Goal: Information Seeking & Learning: Learn about a topic

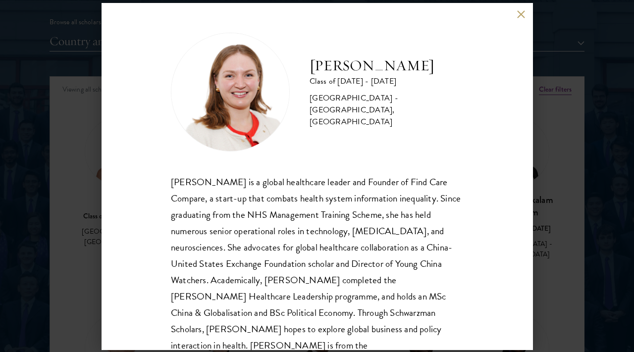
click at [521, 17] on button at bounding box center [521, 14] width 8 height 8
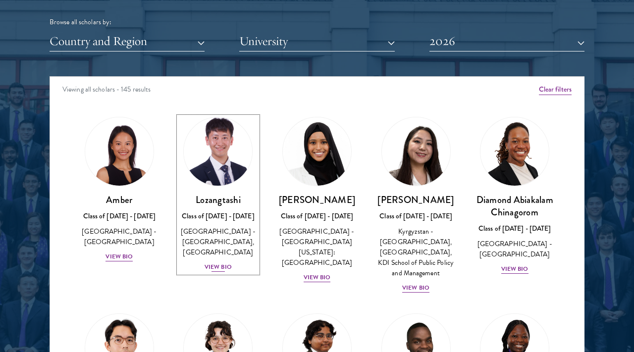
click at [221, 149] on img at bounding box center [217, 151] width 75 height 75
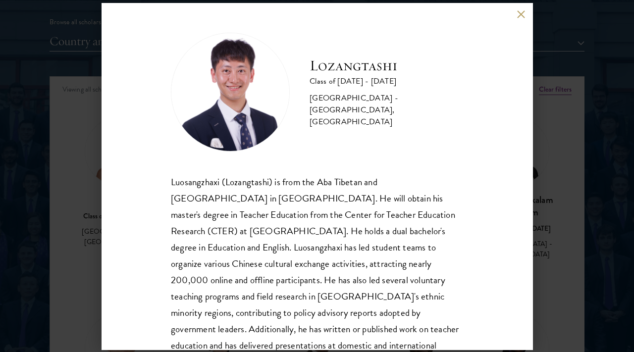
click at [306, 210] on div "Luosangzhaxi (Lozangtashi) is from the Aba Tibetan and [GEOGRAPHIC_DATA] in [GE…" at bounding box center [317, 280] width 292 height 213
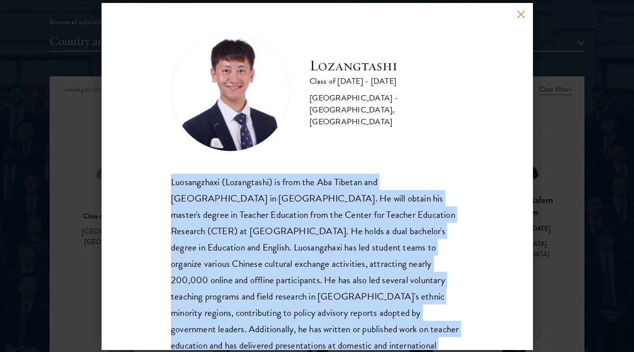
click at [306, 210] on div "Luosangzhaxi (Lozangtashi) is from the Aba Tibetan and [GEOGRAPHIC_DATA] in [GE…" at bounding box center [317, 280] width 292 height 213
click at [338, 184] on div "Luosangzhaxi (Lozangtashi) is from the Aba Tibetan and [GEOGRAPHIC_DATA] in [GE…" at bounding box center [317, 280] width 292 height 213
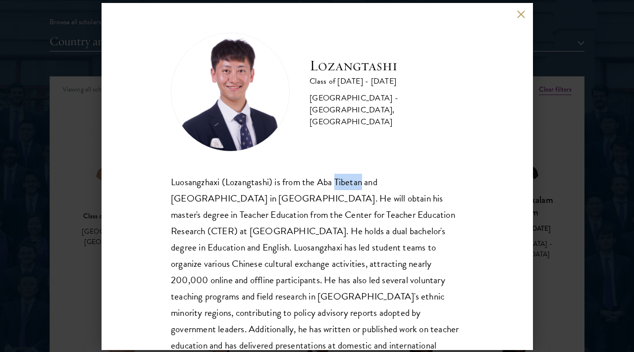
click at [338, 184] on div "Luosangzhaxi (Lozangtashi) is from the Aba Tibetan and [GEOGRAPHIC_DATA] in [GE…" at bounding box center [317, 280] width 292 height 213
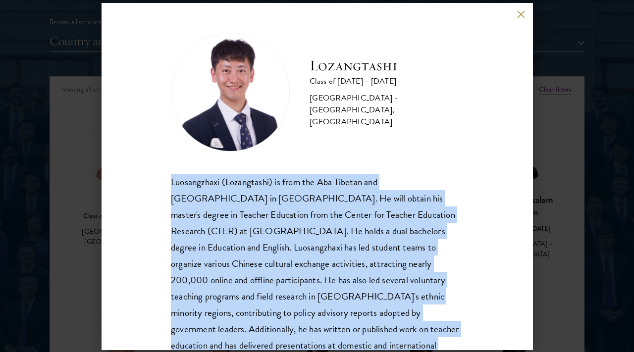
click at [338, 184] on div "Luosangzhaxi (Lozangtashi) is from the Aba Tibetan and [GEOGRAPHIC_DATA] in [GE…" at bounding box center [317, 280] width 292 height 213
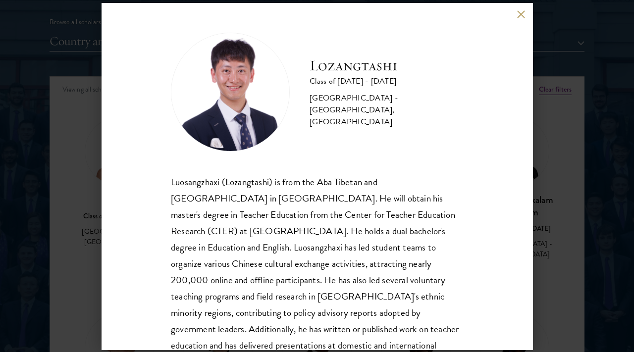
click at [325, 198] on div "Luosangzhaxi (Lozangtashi) is from the Aba Tibetan and [GEOGRAPHIC_DATA] in [GE…" at bounding box center [317, 280] width 292 height 213
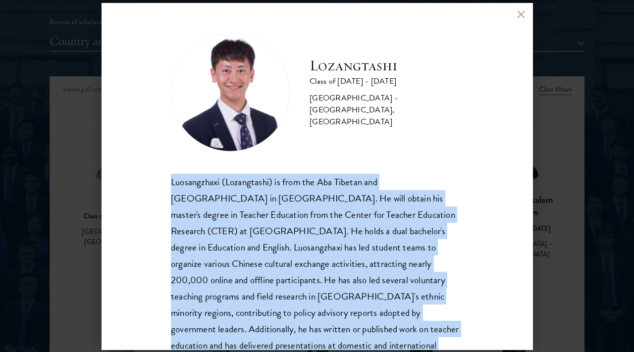
click at [325, 198] on div "Luosangzhaxi (Lozangtashi) is from the Aba Tibetan and [GEOGRAPHIC_DATA] in [GE…" at bounding box center [317, 280] width 292 height 213
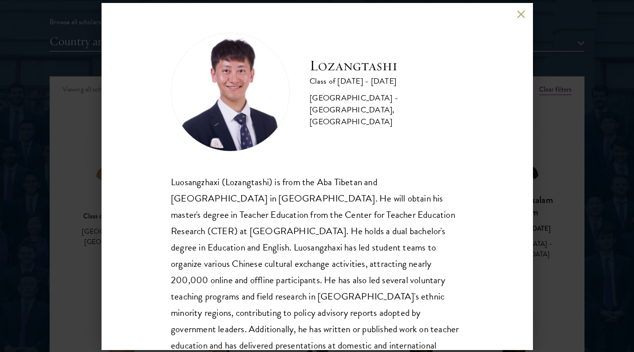
click at [357, 185] on div "Luosangzhaxi (Lozangtashi) is from the Aba Tibetan and [GEOGRAPHIC_DATA] in [GE…" at bounding box center [317, 280] width 292 height 213
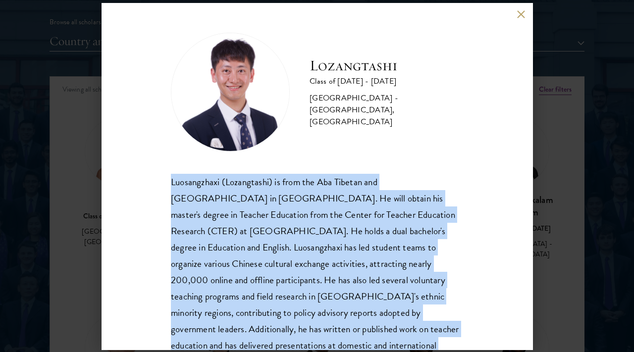
click at [357, 185] on div "Luosangzhaxi (Lozangtashi) is from the Aba Tibetan and [GEOGRAPHIC_DATA] in [GE…" at bounding box center [317, 280] width 292 height 213
click at [330, 221] on div "Luosangzhaxi (Lozangtashi) is from the Aba Tibetan and [GEOGRAPHIC_DATA] in [GE…" at bounding box center [317, 280] width 292 height 213
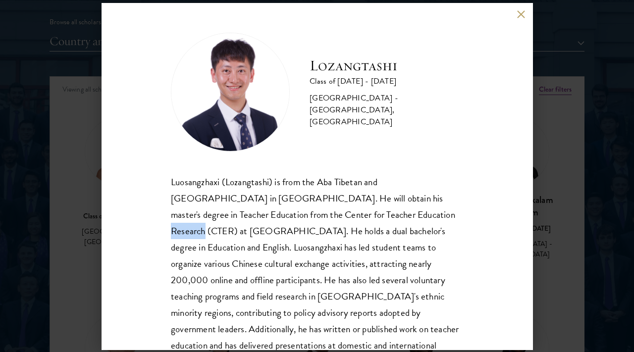
click at [330, 221] on div "Luosangzhaxi (Lozangtashi) is from the Aba Tibetan and [GEOGRAPHIC_DATA] in [GE…" at bounding box center [317, 280] width 292 height 213
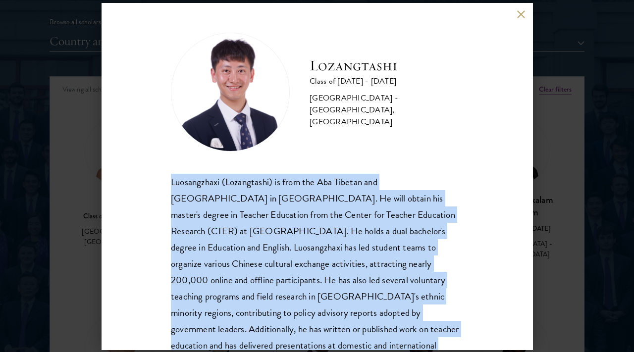
click at [330, 221] on div "Luosangzhaxi (Lozangtashi) is from the Aba Tibetan and [GEOGRAPHIC_DATA] in [GE…" at bounding box center [317, 280] width 292 height 213
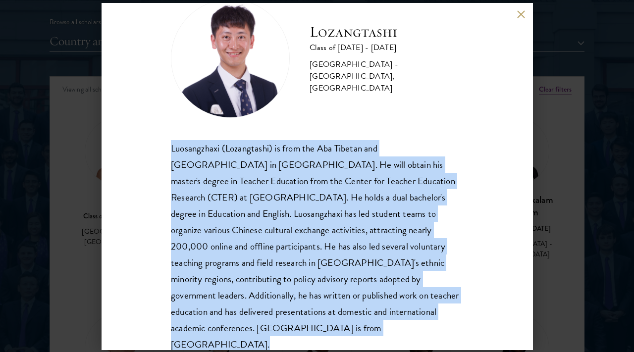
click at [345, 279] on div "Luosangzhaxi (Lozangtashi) is from the Aba Tibetan and [GEOGRAPHIC_DATA] in [GE…" at bounding box center [317, 246] width 292 height 213
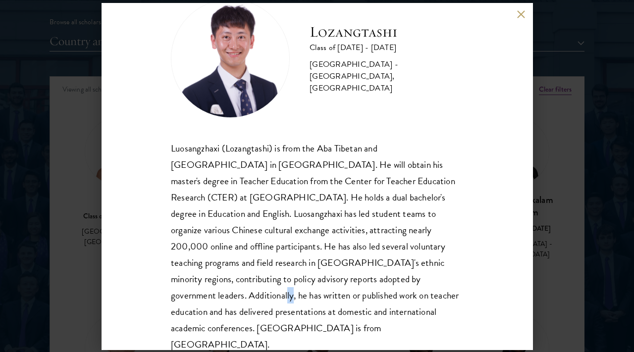
click at [345, 279] on div "Luosangzhaxi (Lozangtashi) is from the Aba Tibetan and [GEOGRAPHIC_DATA] in [GE…" at bounding box center [317, 246] width 292 height 213
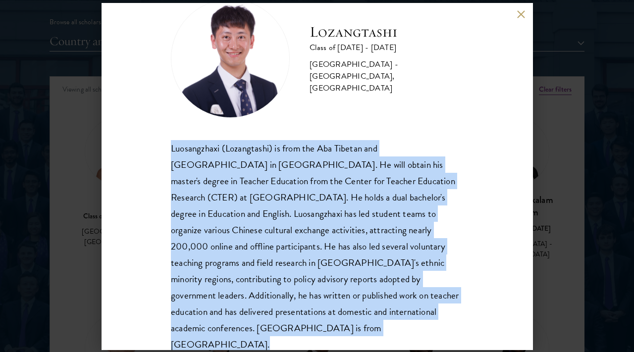
click at [345, 279] on div "Luosangzhaxi (Lozangtashi) is from the Aba Tibetan and [GEOGRAPHIC_DATA] in [GE…" at bounding box center [317, 246] width 292 height 213
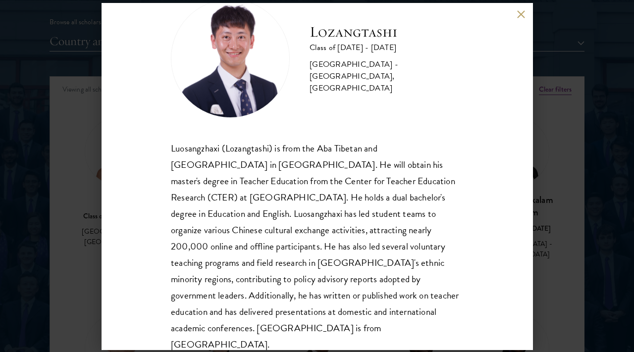
click at [558, 220] on div "Lozangtashi Class of [DATE] - [DATE] [GEOGRAPHIC_DATA] - [GEOGRAPHIC_DATA], [GE…" at bounding box center [317, 176] width 634 height 352
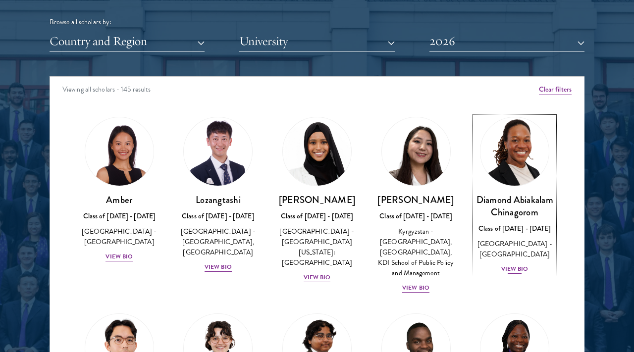
click at [515, 158] on img at bounding box center [514, 151] width 75 height 75
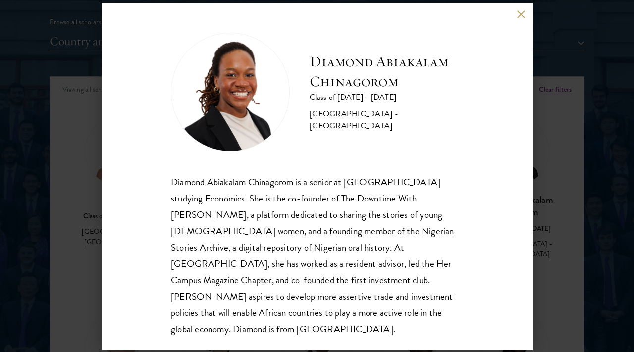
scroll to position [1, 0]
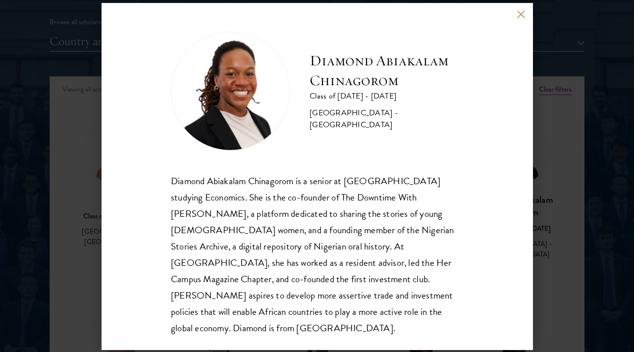
click at [341, 76] on h2 "Diamond Abiakalam Chinagorom" at bounding box center [387, 71] width 154 height 40
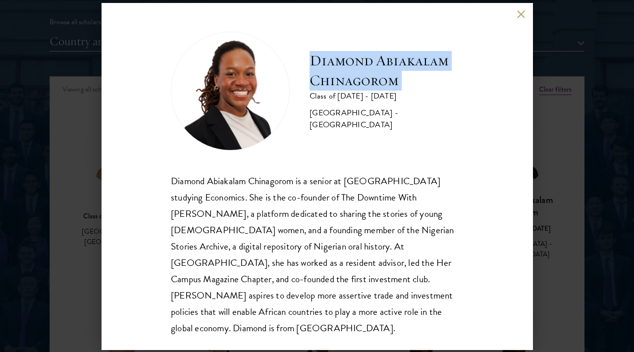
click at [341, 76] on h2 "Diamond Abiakalam Chinagorom" at bounding box center [387, 71] width 154 height 40
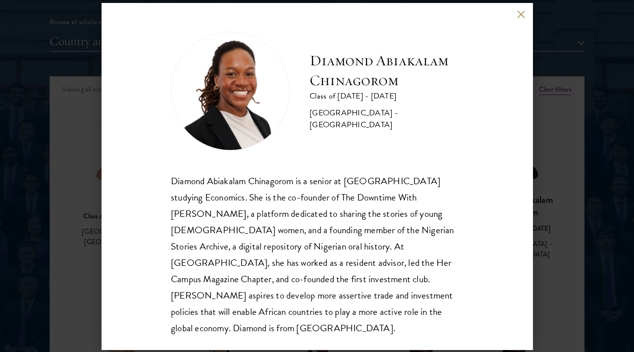
click at [572, 167] on div "Diamond Abiakalam [GEOGRAPHIC_DATA] Class of [DATE] - [DATE] [GEOGRAPHIC_DATA] …" at bounding box center [317, 176] width 634 height 352
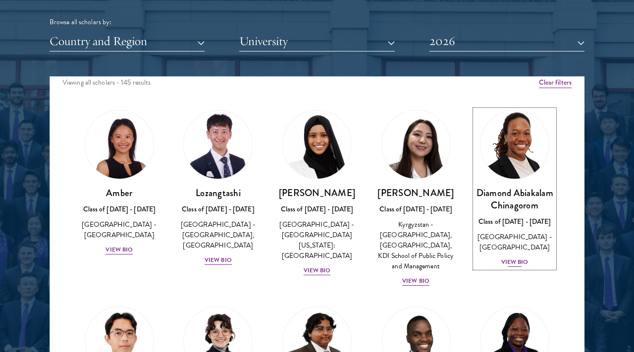
scroll to position [57, 0]
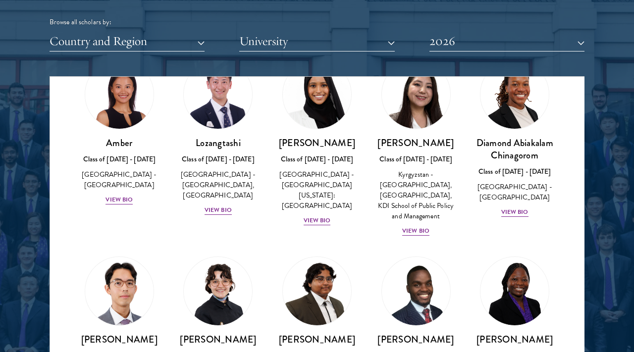
click at [163, 135] on div "Amber Class of [DATE] - [DATE] [GEOGRAPHIC_DATA] - [GEOGRAPHIC_DATA] View Bio" at bounding box center [119, 132] width 99 height 165
click at [141, 135] on link "Amber Class of [DATE] - [DATE] [GEOGRAPHIC_DATA] - [GEOGRAPHIC_DATA] View Bio" at bounding box center [119, 133] width 79 height 146
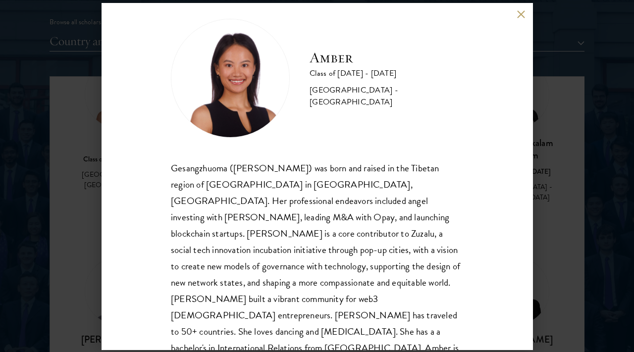
scroll to position [17, 0]
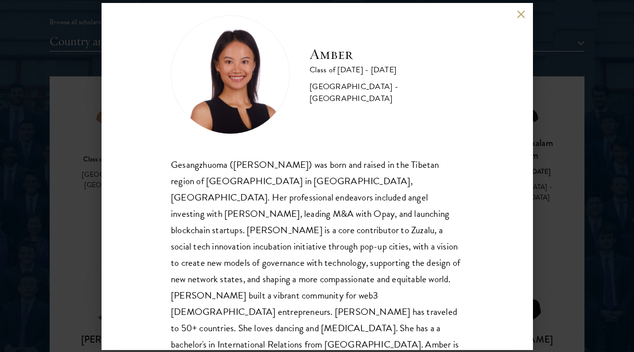
click at [334, 206] on div "Gesangzhuoma ([PERSON_NAME]) was born and raised in the Tibetan region of [GEOG…" at bounding box center [317, 263] width 292 height 213
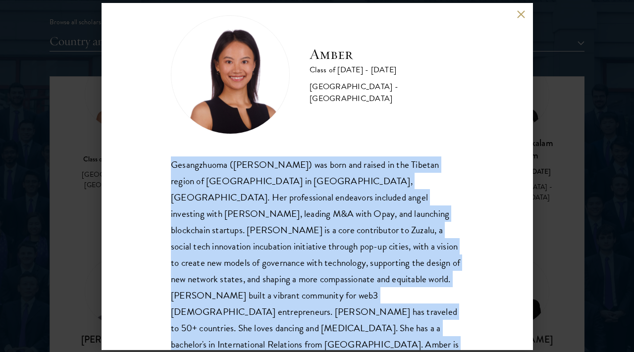
click at [334, 206] on div "Gesangzhuoma ([PERSON_NAME]) was born and raised in the Tibetan region of [GEOG…" at bounding box center [317, 263] width 292 height 213
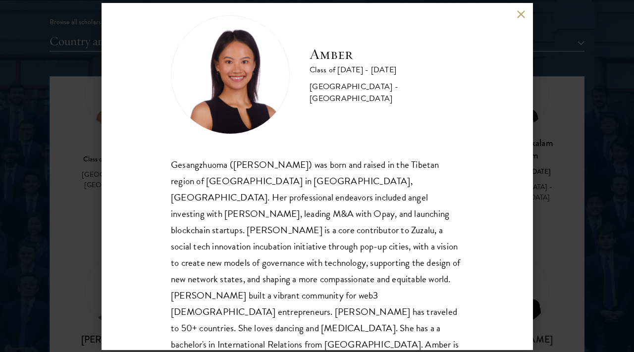
click at [429, 165] on div "Gesangzhuoma ([PERSON_NAME]) was born and raised in the Tibetan region of [GEOG…" at bounding box center [317, 263] width 292 height 213
drag, startPoint x: 429, startPoint y: 165, endPoint x: 176, endPoint y: 184, distance: 252.9
click at [176, 184] on div "Gesangzhuoma ([PERSON_NAME]) was born and raised in the Tibetan region of [GEOG…" at bounding box center [317, 263] width 292 height 213
click at [273, 182] on div "Gesangzhuoma ([PERSON_NAME]) was born and raised in the Tibetan region of [GEOG…" at bounding box center [317, 263] width 292 height 213
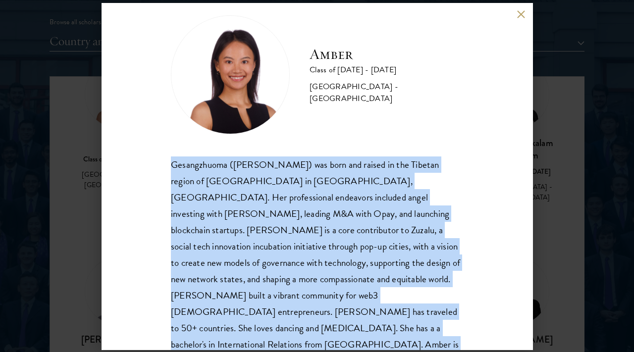
click at [273, 182] on div "Gesangzhuoma ([PERSON_NAME]) was born and raised in the Tibetan region of [GEOG…" at bounding box center [317, 263] width 292 height 213
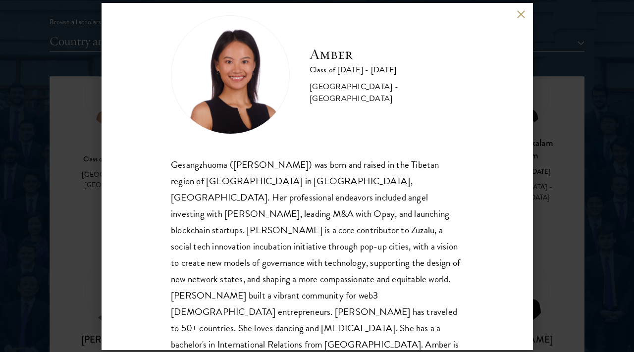
click at [43, 187] on div "Amber Class of [DATE] - [DATE] [GEOGRAPHIC_DATA] - [GEOGRAPHIC_DATA] Gesangzhuo…" at bounding box center [317, 176] width 634 height 352
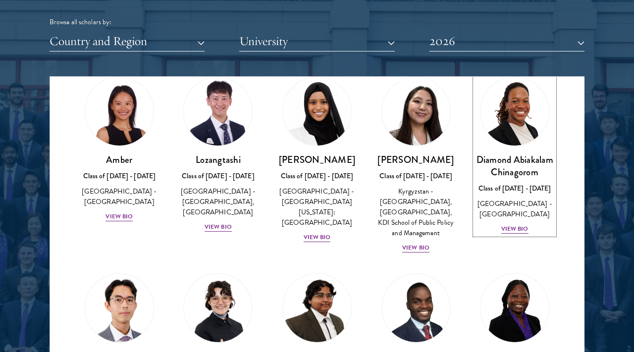
scroll to position [188, 0]
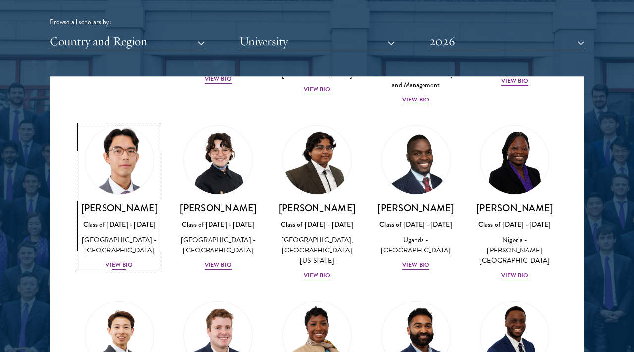
click at [125, 184] on img at bounding box center [119, 159] width 75 height 75
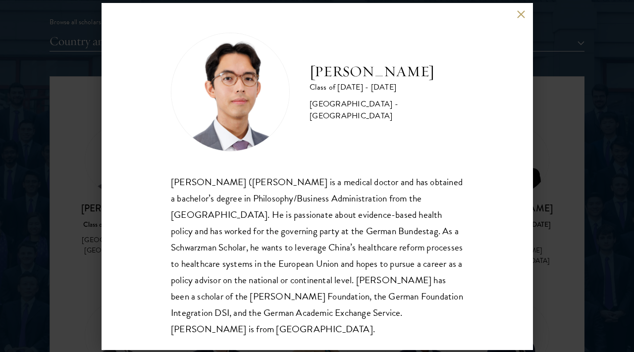
click at [70, 193] on div "[PERSON_NAME] Class of [DATE] - [DATE] [GEOGRAPHIC_DATA] - [GEOGRAPHIC_DATA] [P…" at bounding box center [317, 176] width 634 height 352
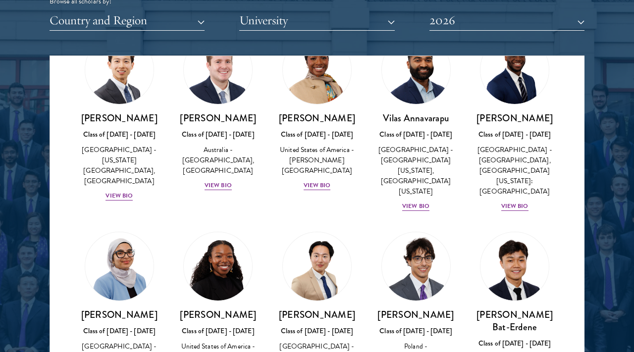
scroll to position [531, 0]
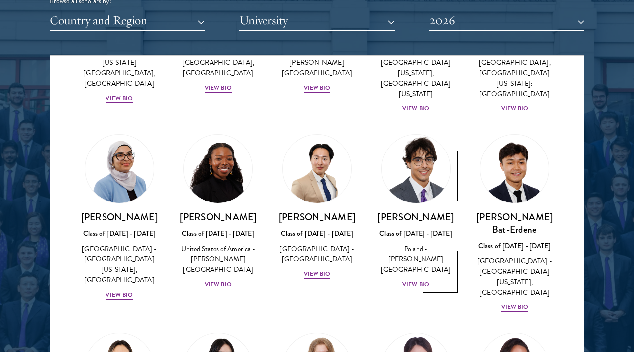
click at [436, 177] on img at bounding box center [415, 168] width 75 height 75
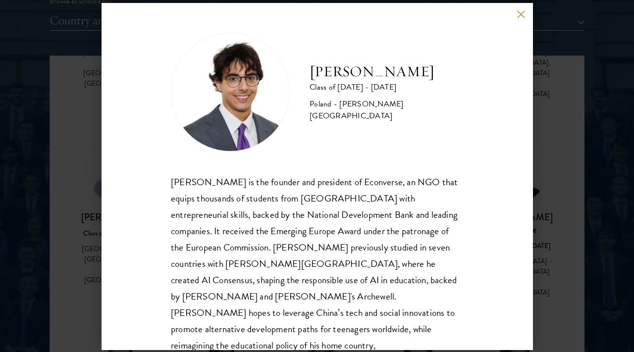
click at [339, 78] on h2 "[PERSON_NAME]" at bounding box center [387, 72] width 154 height 20
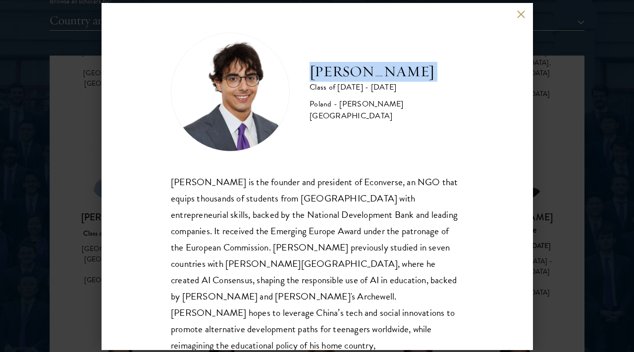
click at [339, 78] on h2 "[PERSON_NAME]" at bounding box center [387, 72] width 154 height 20
copy div "[PERSON_NAME]"
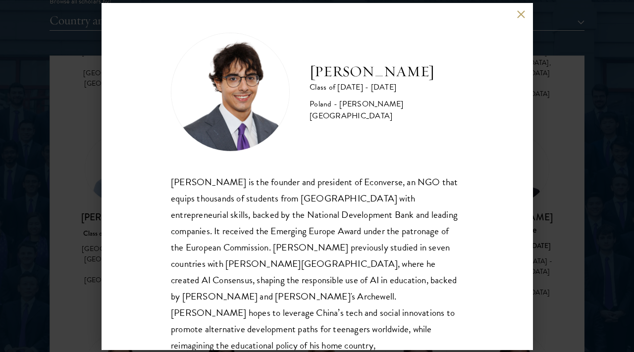
click at [316, 138] on div "[PERSON_NAME] Class of [DATE] - [DATE] [GEOGRAPHIC_DATA] - [PERSON_NAME][GEOGRA…" at bounding box center [317, 92] width 292 height 119
click at [352, 258] on div "[PERSON_NAME] is the founder and president of Econverse, an NGO that equips tho…" at bounding box center [317, 272] width 292 height 197
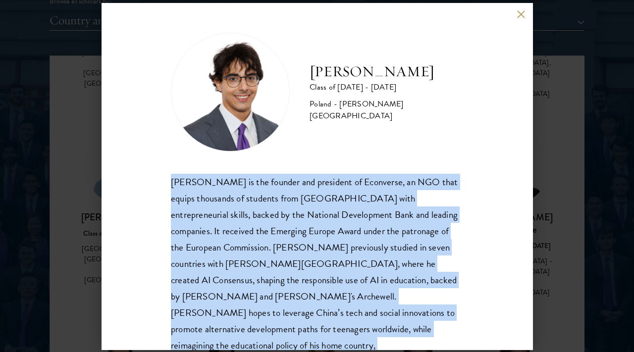
click at [352, 258] on div "[PERSON_NAME] is the founder and president of Econverse, an NGO that equips tho…" at bounding box center [317, 272] width 292 height 197
click at [336, 243] on div "[PERSON_NAME] is the founder and president of Econverse, an NGO that equips tho…" at bounding box center [317, 272] width 292 height 197
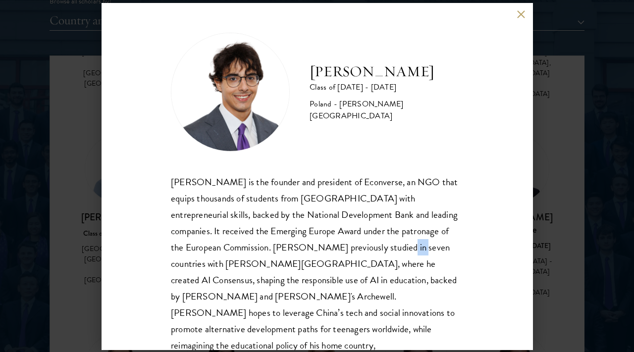
click at [336, 243] on div "[PERSON_NAME] is the founder and president of Econverse, an NGO that equips tho…" at bounding box center [317, 272] width 292 height 197
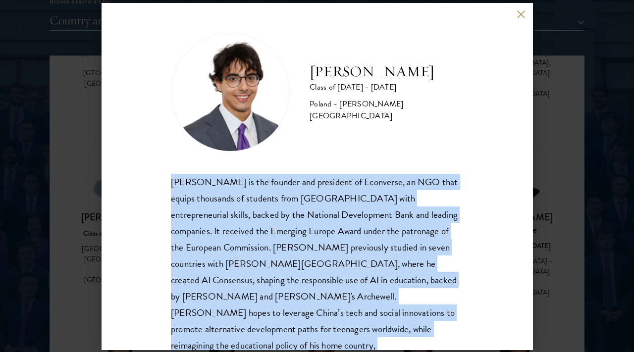
click at [336, 243] on div "[PERSON_NAME] is the founder and president of Econverse, an NGO that equips tho…" at bounding box center [317, 272] width 292 height 197
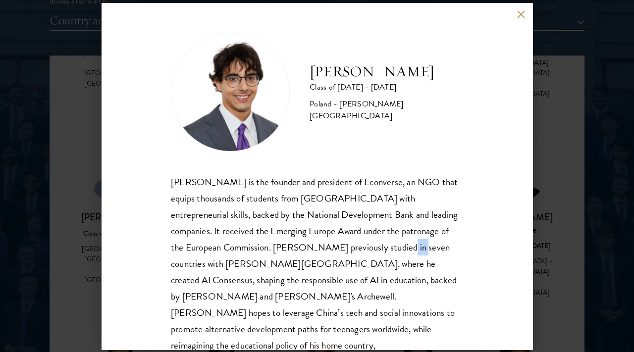
click at [336, 243] on div "[PERSON_NAME] is the founder and president of Econverse, an NGO that equips tho…" at bounding box center [317, 272] width 292 height 197
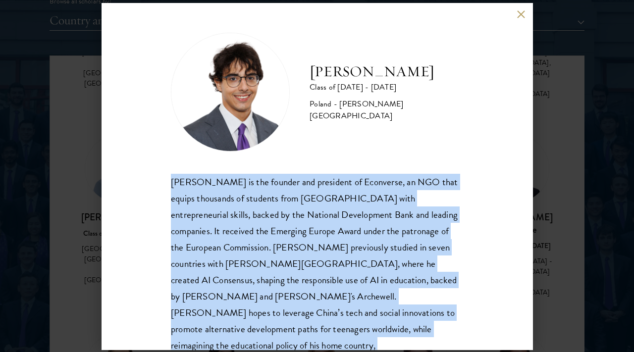
click at [336, 243] on div "[PERSON_NAME] is the founder and president of Econverse, an NGO that equips tho…" at bounding box center [317, 272] width 292 height 197
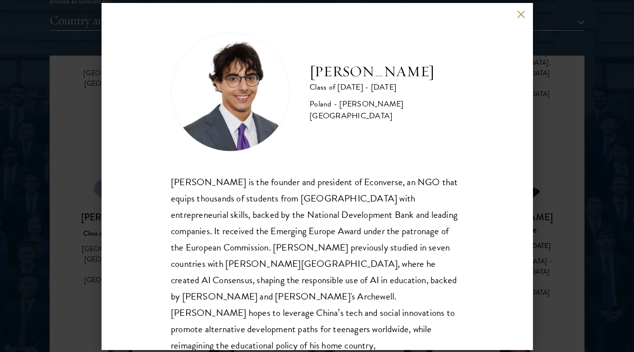
click at [570, 99] on div "[PERSON_NAME] Class of [DATE] - [DATE] [GEOGRAPHIC_DATA] - [PERSON_NAME][GEOGRA…" at bounding box center [317, 176] width 634 height 352
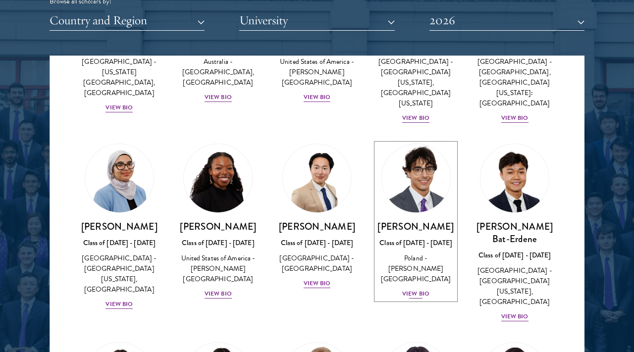
scroll to position [520, 0]
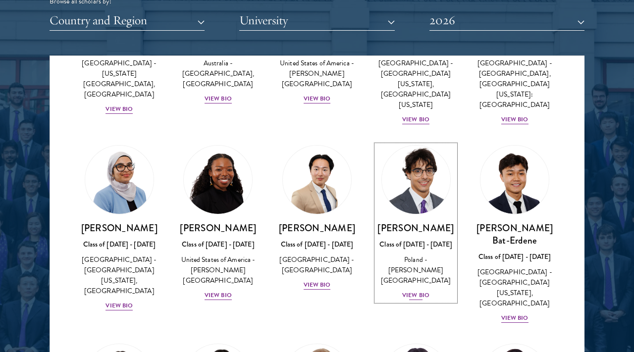
click at [417, 168] on img at bounding box center [415, 179] width 75 height 75
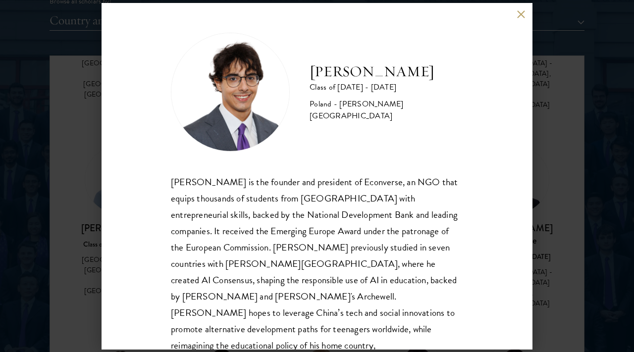
click at [99, 156] on div "[PERSON_NAME] Class of [DATE] - [DATE] [GEOGRAPHIC_DATA] - [PERSON_NAME][GEOGRA…" at bounding box center [317, 176] width 634 height 352
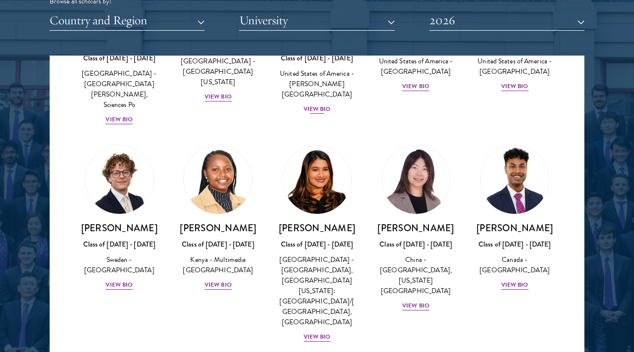
scroll to position [1504, 0]
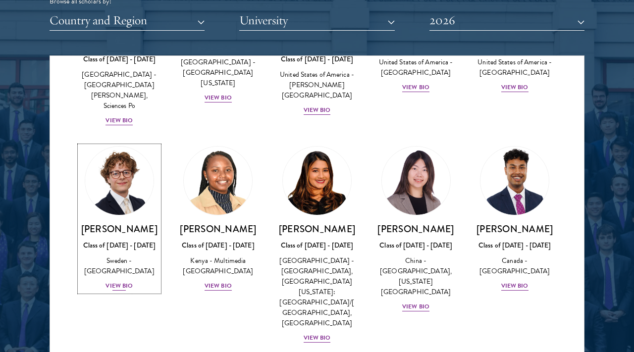
click at [119, 143] on img at bounding box center [119, 180] width 75 height 75
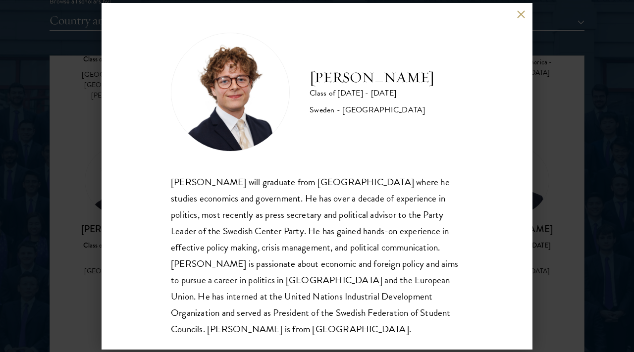
click at [555, 191] on div "[PERSON_NAME] Class of [DATE] - [DATE] [GEOGRAPHIC_DATA] - [GEOGRAPHIC_DATA] [P…" at bounding box center [317, 176] width 634 height 352
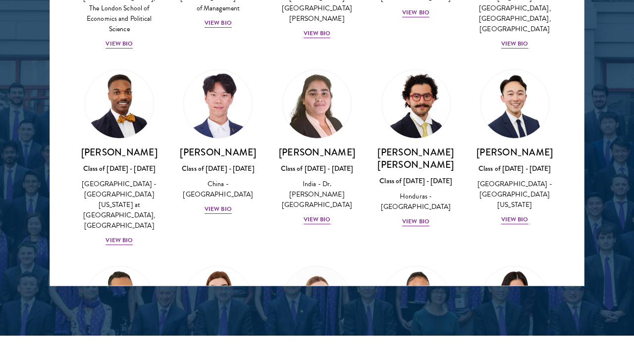
scroll to position [2037, 0]
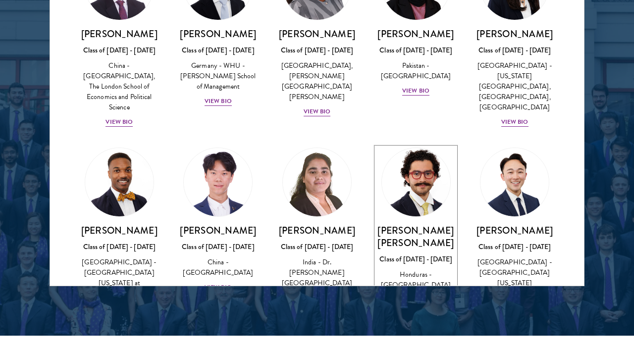
click at [421, 145] on img at bounding box center [415, 182] width 75 height 75
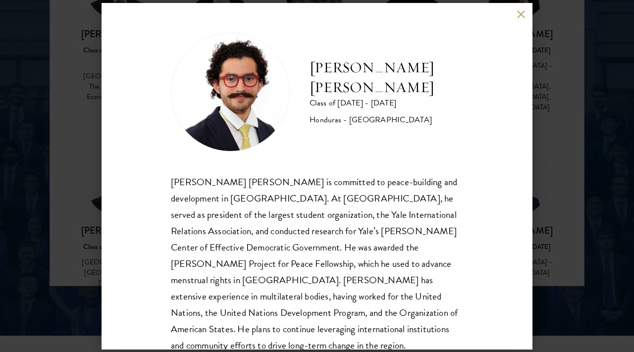
click at [81, 125] on div "[PERSON_NAME] [PERSON_NAME] Class of [DATE] - [DATE] [GEOGRAPHIC_DATA] - [GEOGR…" at bounding box center [317, 176] width 634 height 352
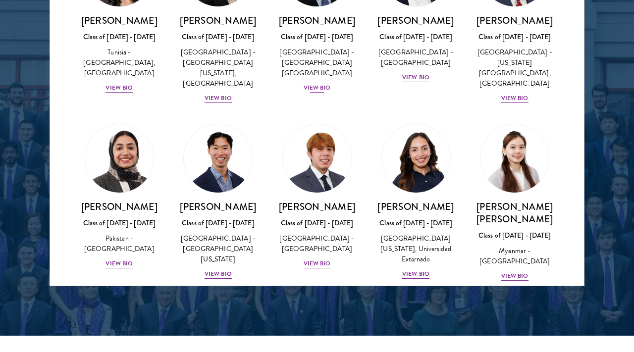
scroll to position [3096, 0]
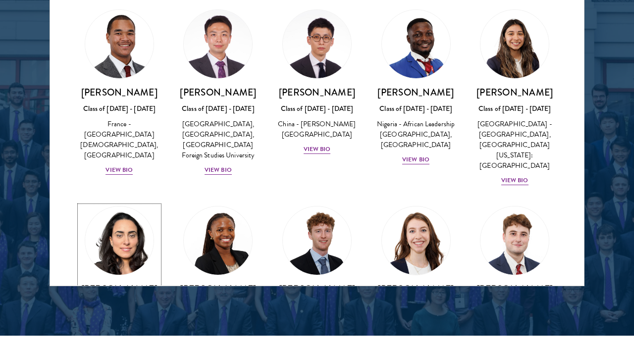
click at [87, 203] on img at bounding box center [119, 240] width 75 height 75
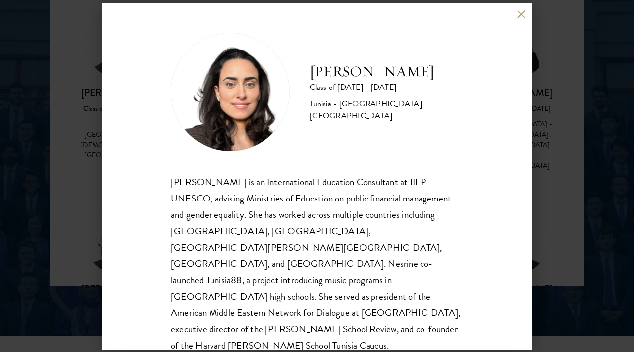
click at [89, 106] on div "[PERSON_NAME] Class of [DATE] - [DATE] [GEOGRAPHIC_DATA] - [GEOGRAPHIC_DATA], […" at bounding box center [317, 176] width 634 height 352
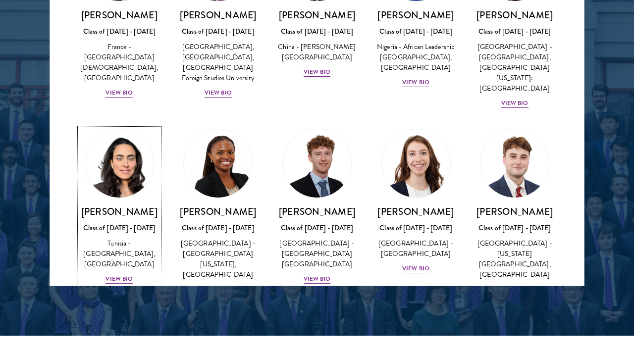
scroll to position [3416, 0]
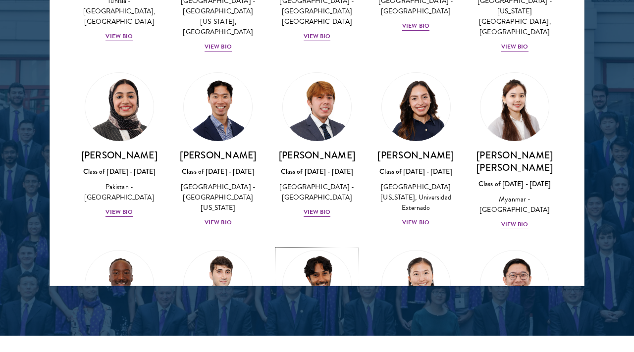
click at [313, 251] on img at bounding box center [317, 285] width 68 height 68
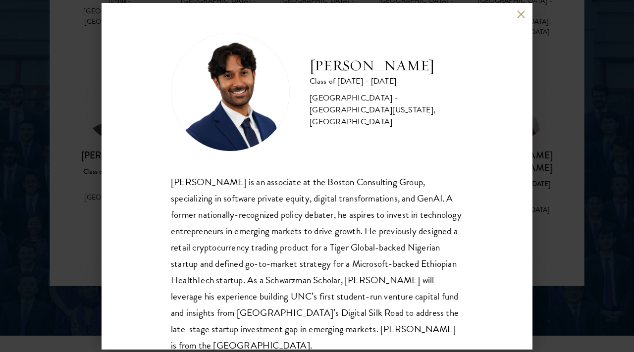
click at [574, 83] on div "[PERSON_NAME] Class of [DATE] - [DATE] [GEOGRAPHIC_DATA] - [GEOGRAPHIC_DATA][US…" at bounding box center [317, 176] width 634 height 352
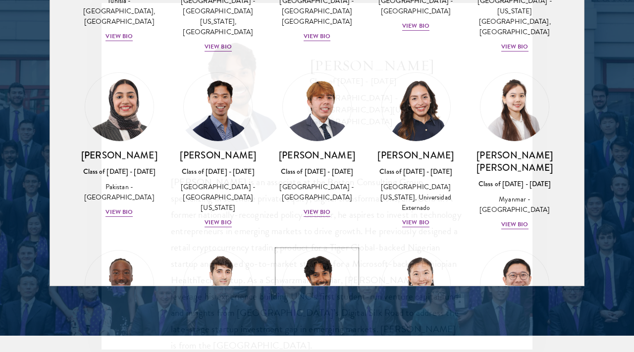
scroll to position [3452, 0]
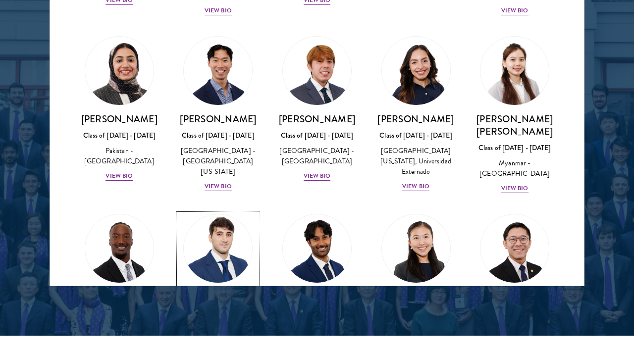
click at [228, 211] on img at bounding box center [217, 248] width 75 height 75
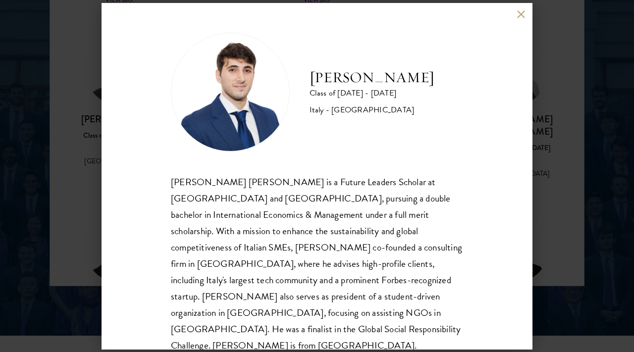
click at [65, 180] on div "[PERSON_NAME] Class of [DATE] - [DATE] [GEOGRAPHIC_DATA] - [GEOGRAPHIC_DATA] [P…" at bounding box center [317, 176] width 634 height 352
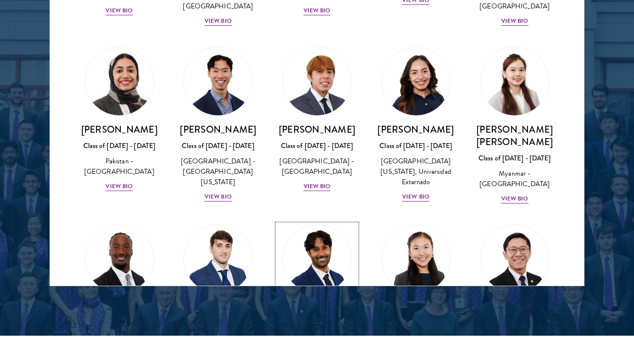
scroll to position [3843, 0]
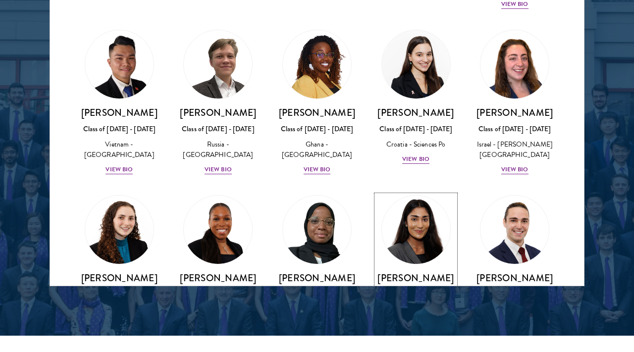
click at [421, 192] on img at bounding box center [415, 229] width 75 height 75
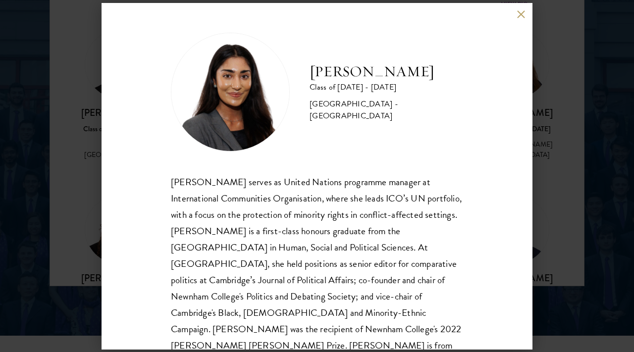
click at [370, 75] on h2 "[PERSON_NAME]" at bounding box center [387, 72] width 154 height 20
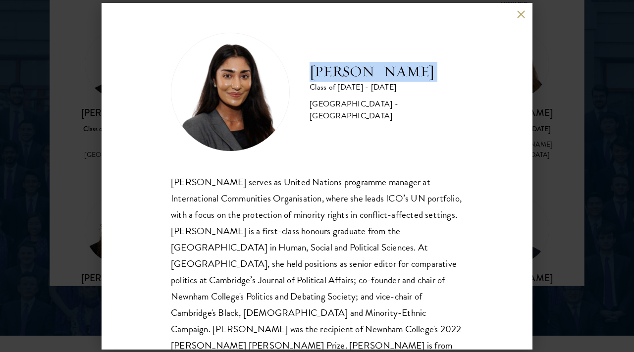
click at [370, 75] on h2 "[PERSON_NAME]" at bounding box center [387, 72] width 154 height 20
copy div "[PERSON_NAME]"
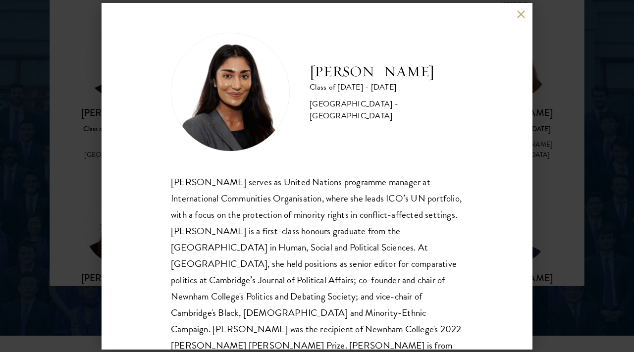
click at [545, 119] on div "[PERSON_NAME] Class of [DATE] - [DATE] [GEOGRAPHIC_DATA] - [GEOGRAPHIC_DATA] [P…" at bounding box center [317, 176] width 634 height 352
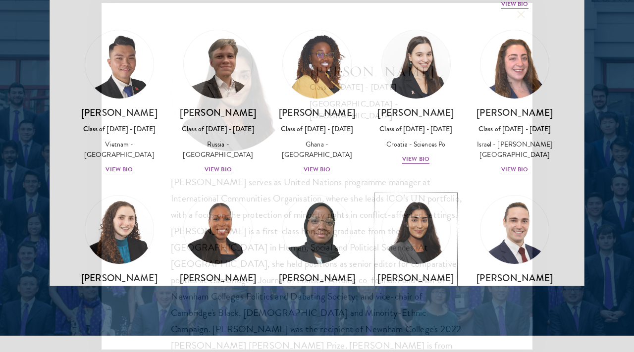
scroll to position [3799, 0]
